Goal: Task Accomplishment & Management: Manage account settings

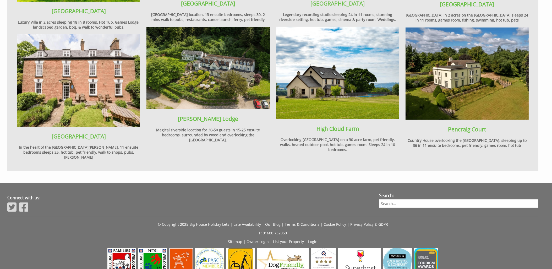
scroll to position [693, 0]
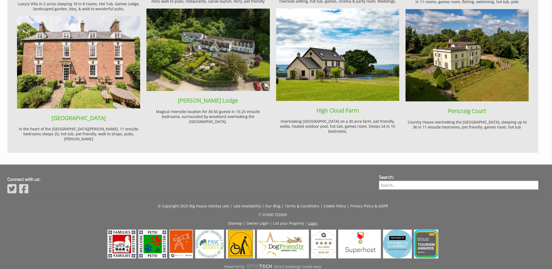
click at [311, 221] on link "Login" at bounding box center [313, 223] width 9 height 5
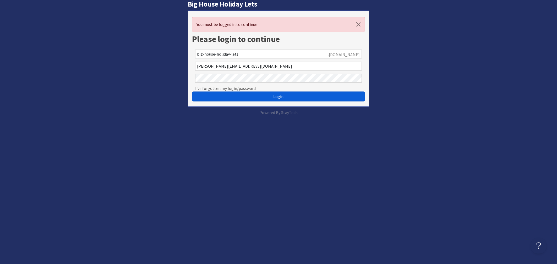
click at [266, 96] on button "Login" at bounding box center [278, 96] width 173 height 10
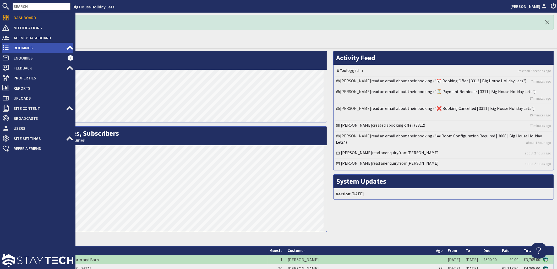
click at [20, 47] on span "Bookings" at bounding box center [37, 48] width 57 height 8
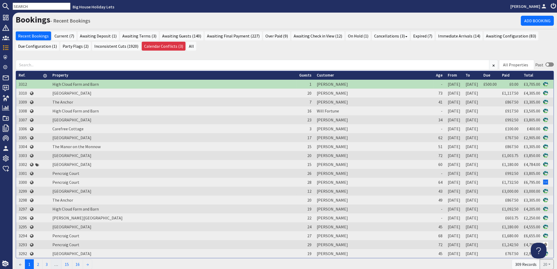
click at [46, 7] on input "text" at bounding box center [42, 6] width 58 height 7
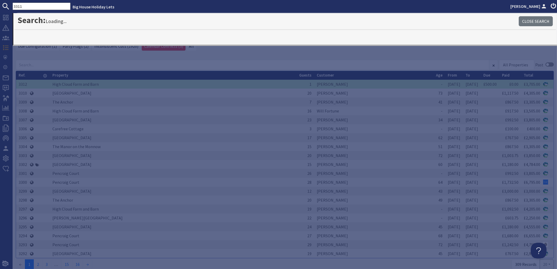
type input "3311"
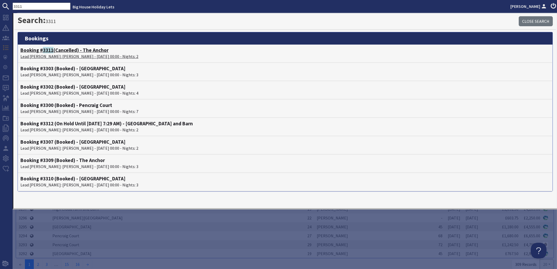
click at [52, 55] on p "Lead Booker: Claire Isibbers - 21/11/2025 00:00 - Nights: 2" at bounding box center [285, 56] width 530 height 6
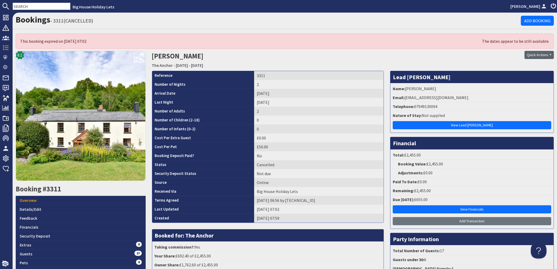
click at [530, 56] on button "Quick Actions" at bounding box center [539, 55] width 29 height 8
click at [27, 208] on link "Details/Edit" at bounding box center [81, 209] width 130 height 9
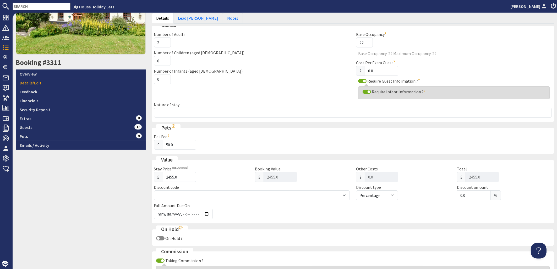
scroll to position [190, 0]
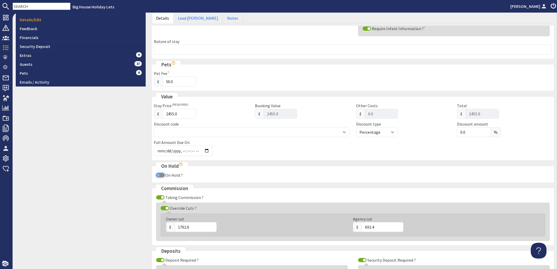
click at [161, 175] on input "On Hold ?" at bounding box center [160, 175] width 8 height 4
checkbox input "true"
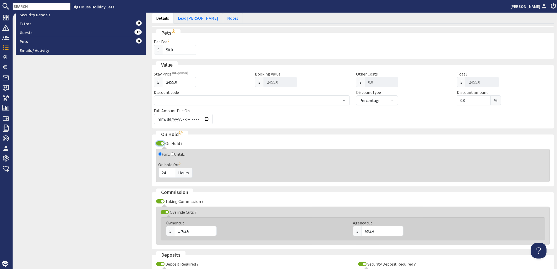
scroll to position [316, 0]
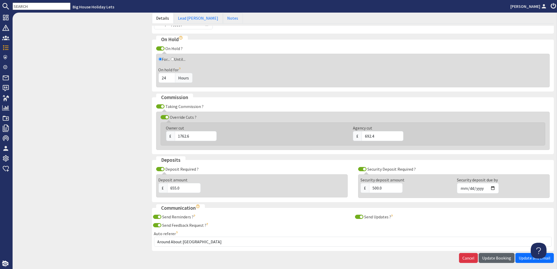
click at [486, 255] on button "Update Booking" at bounding box center [497, 258] width 36 height 10
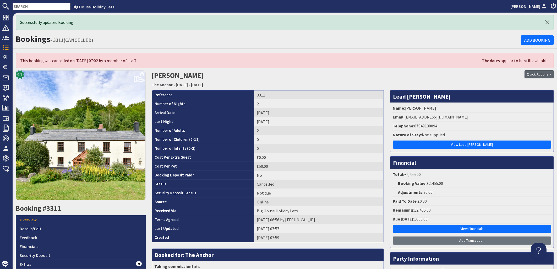
click at [536, 76] on button "Quick Actions" at bounding box center [539, 74] width 29 height 8
click at [513, 101] on link "Uncancel Booking" at bounding box center [525, 102] width 47 height 8
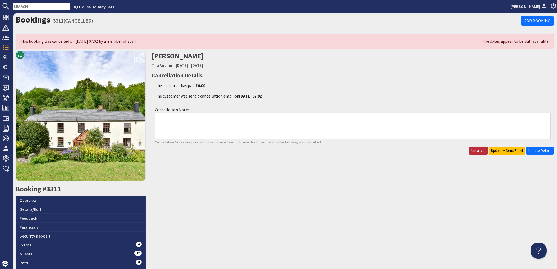
click at [469, 149] on link "Uncancel" at bounding box center [478, 151] width 19 height 8
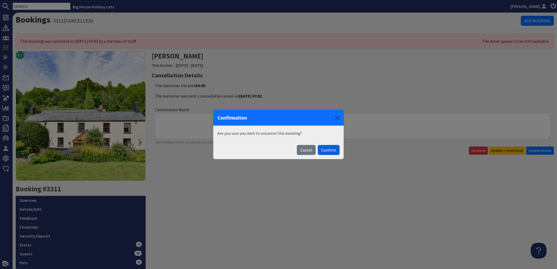
click at [326, 150] on button "Confirm" at bounding box center [329, 150] width 22 height 10
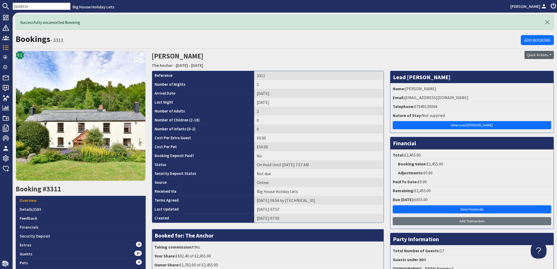
click at [532, 54] on button "Quick Actions" at bounding box center [539, 55] width 29 height 8
click at [521, 64] on span "Send Booking Update" at bounding box center [525, 65] width 39 height 5
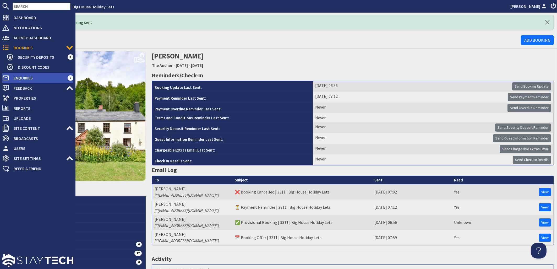
click at [20, 79] on span "Enquiries" at bounding box center [38, 78] width 58 height 8
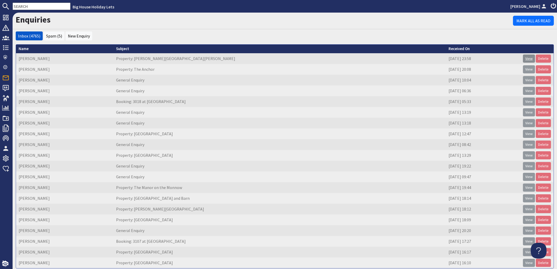
click at [523, 58] on link "View" at bounding box center [529, 59] width 12 height 8
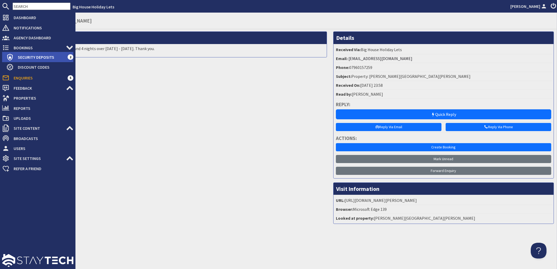
click at [24, 57] on span "Security Deposits" at bounding box center [41, 57] width 54 height 8
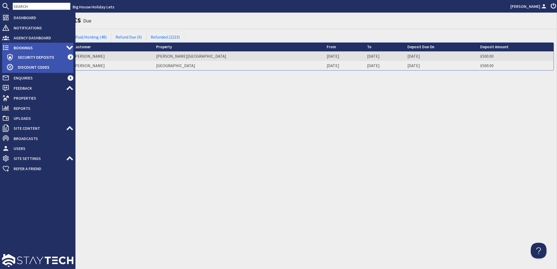
click at [15, 47] on span "Bookings" at bounding box center [37, 48] width 57 height 8
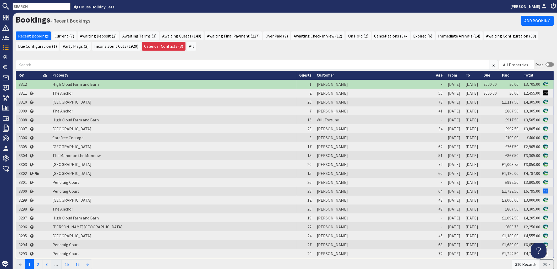
click at [27, 7] on input "text" at bounding box center [42, 6] width 58 height 7
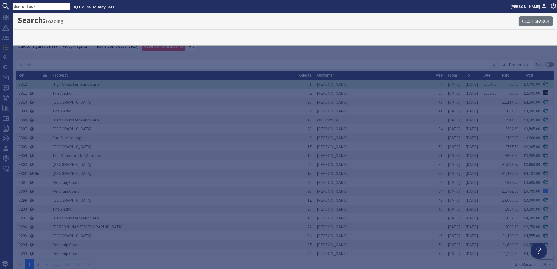
type input "demontoux"
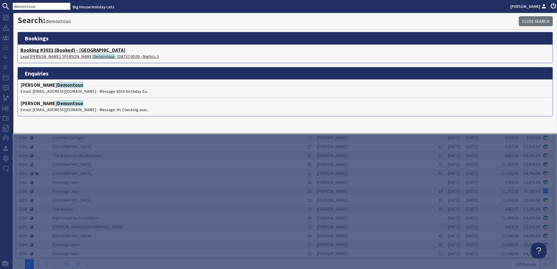
click at [52, 55] on p "Lead Booker: Alain Demontoux - 07/08/2026 00:00 - Nights: 3" at bounding box center [285, 56] width 530 height 6
